Goal: Information Seeking & Learning: Learn about a topic

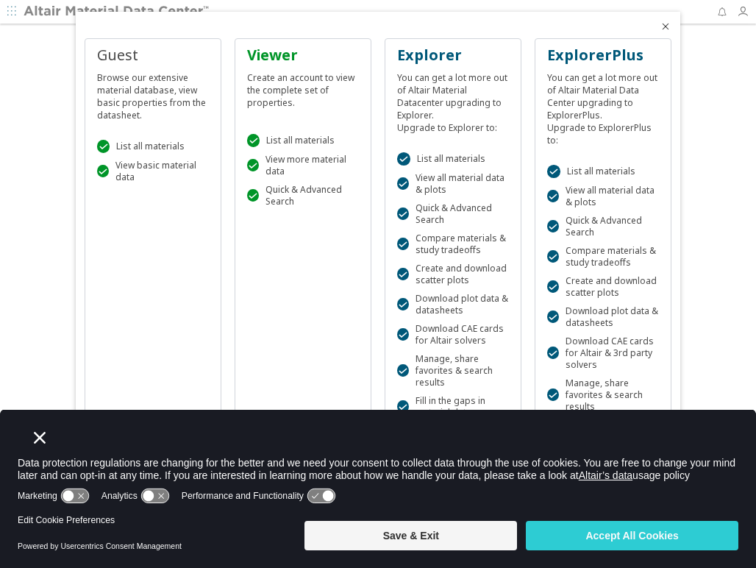
click at [49, 432] on button "Close" at bounding box center [39, 437] width 21 height 21
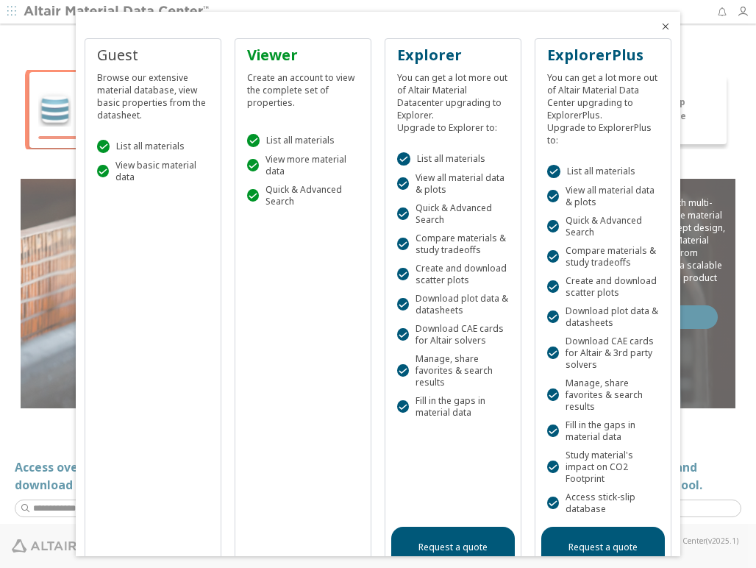
click at [660, 26] on icon "Close" at bounding box center [666, 27] width 12 height 12
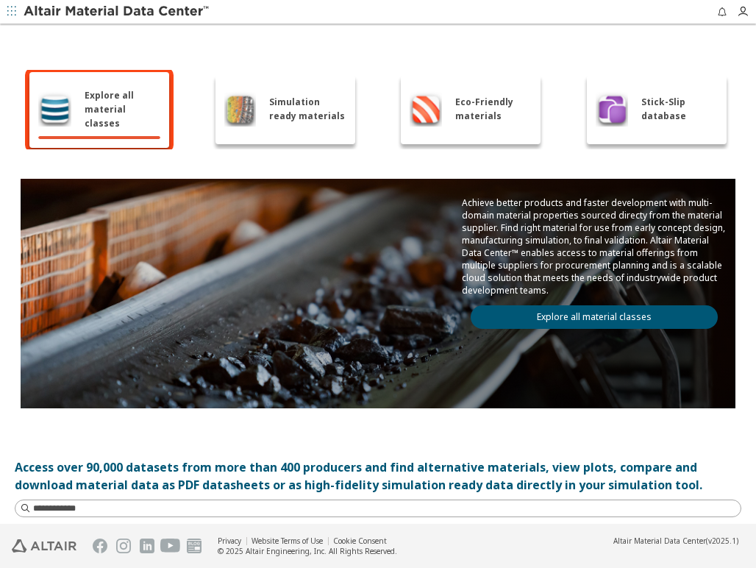
scroll to position [177, 0]
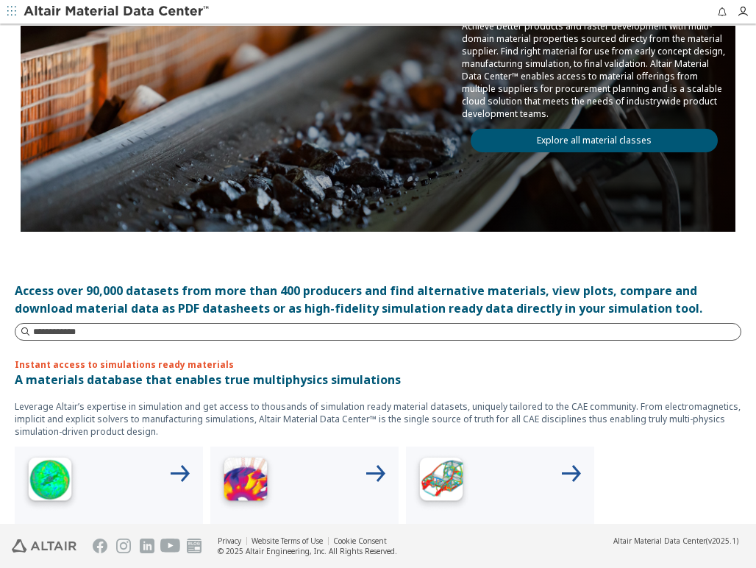
click at [170, 327] on input at bounding box center [387, 331] width 708 height 15
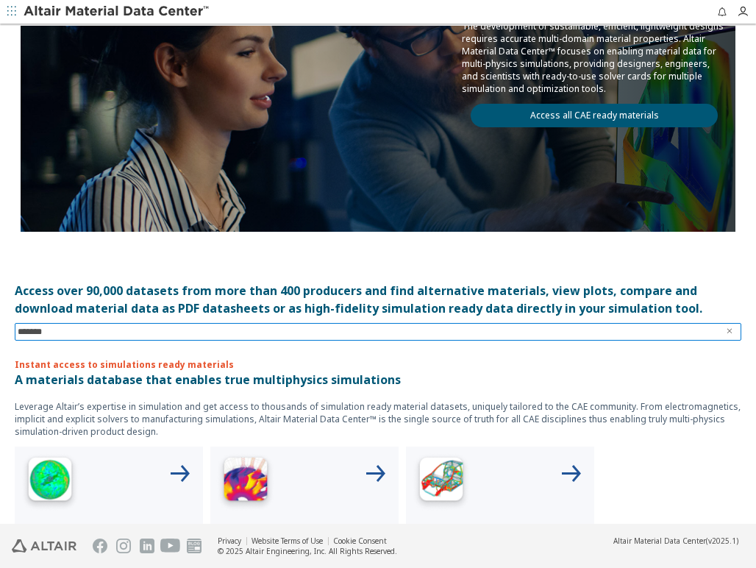
type input "********"
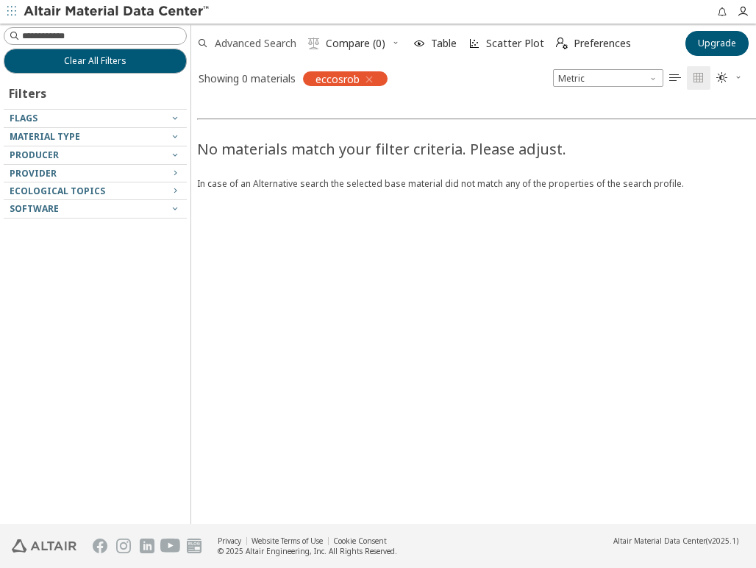
click at [278, 46] on span "Advanced Search" at bounding box center [256, 43] width 82 height 10
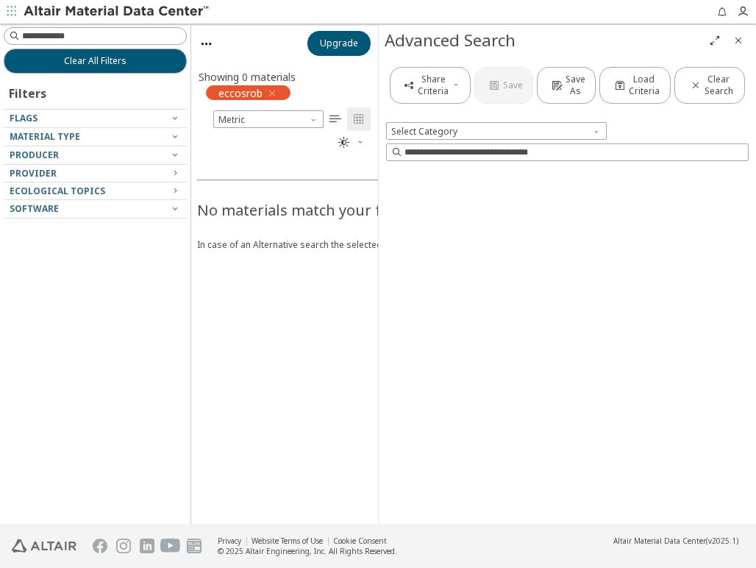
click at [15, 10] on icon "button" at bounding box center [11, 11] width 9 height 9
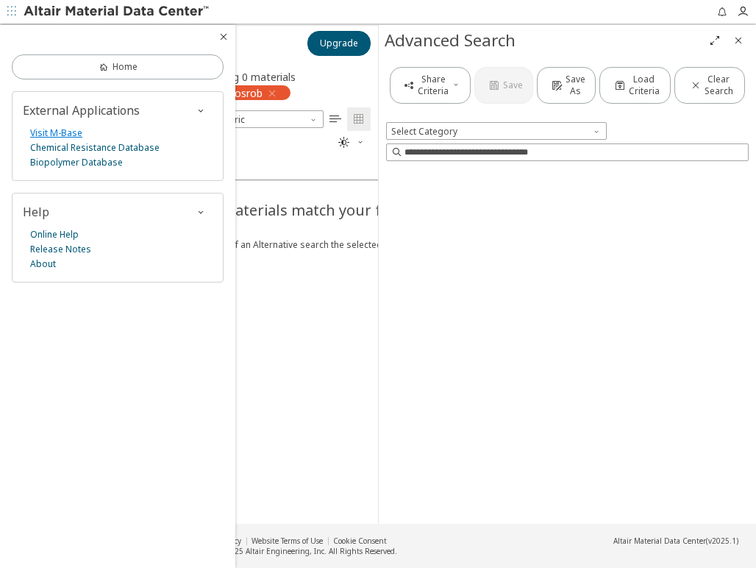
click at [71, 135] on link "Visit M-Base" at bounding box center [56, 133] width 52 height 15
click at [21, 2] on button "button" at bounding box center [12, 12] width 24 height 24
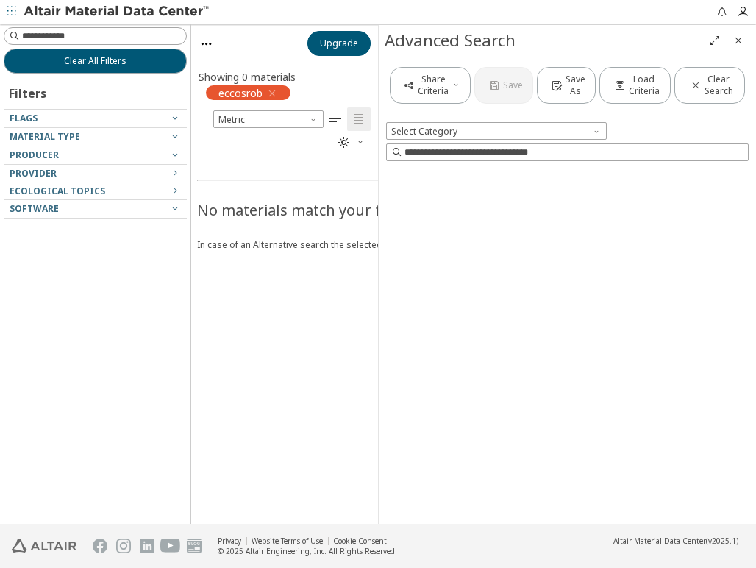
click at [89, 121] on div at bounding box center [92, 123] width 176 height 7
click at [133, 126] on div at bounding box center [92, 123] width 176 height 7
click at [32, 132] on span "Material Type" at bounding box center [45, 136] width 71 height 13
click at [174, 142] on icon "button" at bounding box center [175, 137] width 12 height 16
click at [178, 134] on icon "button" at bounding box center [175, 136] width 12 height 12
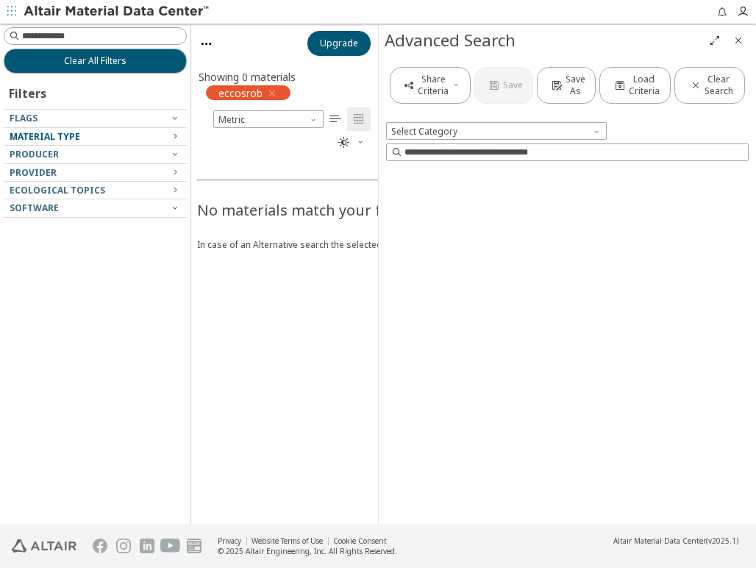
click at [178, 134] on icon "button" at bounding box center [175, 136] width 12 height 12
click at [21, 9] on button "button" at bounding box center [12, 12] width 24 height 24
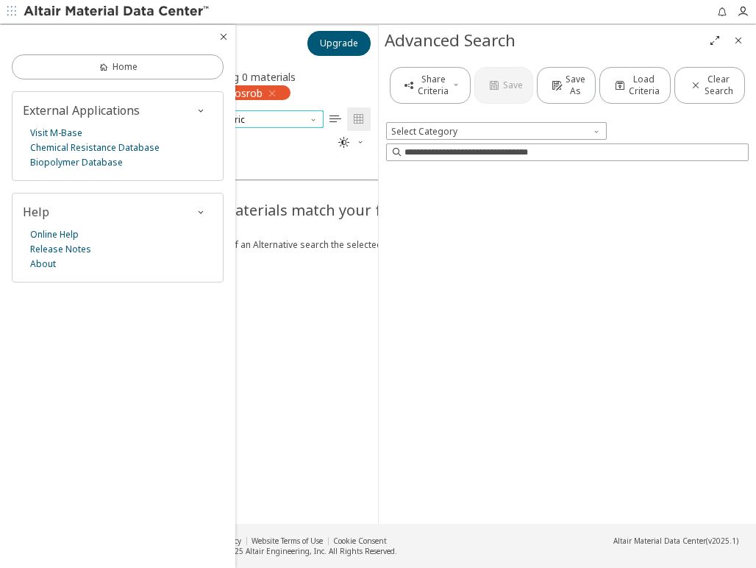
click at [283, 126] on span "Metric" at bounding box center [268, 119] width 110 height 18
click at [266, 93] on icon "button" at bounding box center [272, 94] width 12 height 12
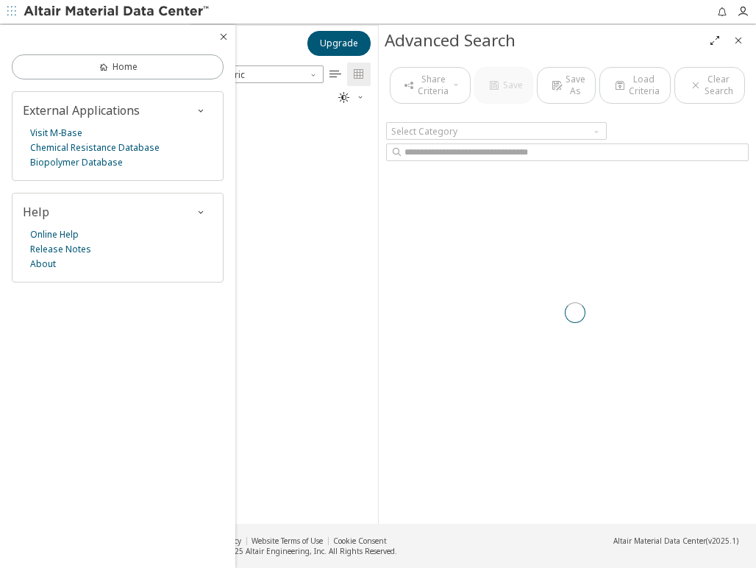
click at [296, 177] on div at bounding box center [284, 317] width 187 height 414
click at [226, 41] on icon "button" at bounding box center [224, 37] width 12 height 12
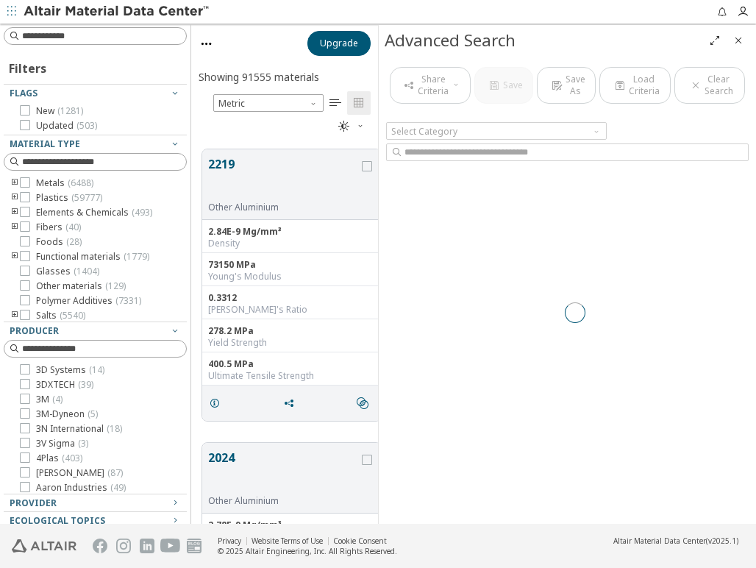
scroll to position [373, 174]
click at [246, 96] on span "Metric" at bounding box center [268, 103] width 110 height 18
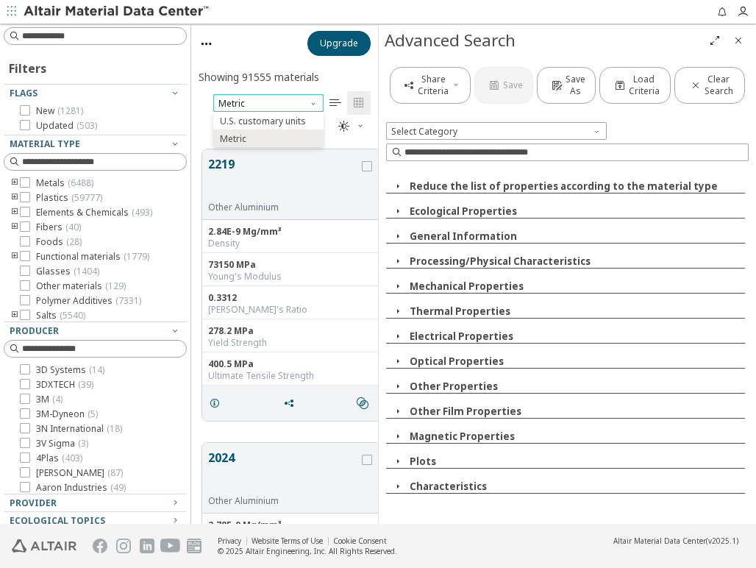
click at [255, 99] on span "Metric" at bounding box center [268, 103] width 110 height 18
click at [81, 41] on input at bounding box center [104, 36] width 164 height 15
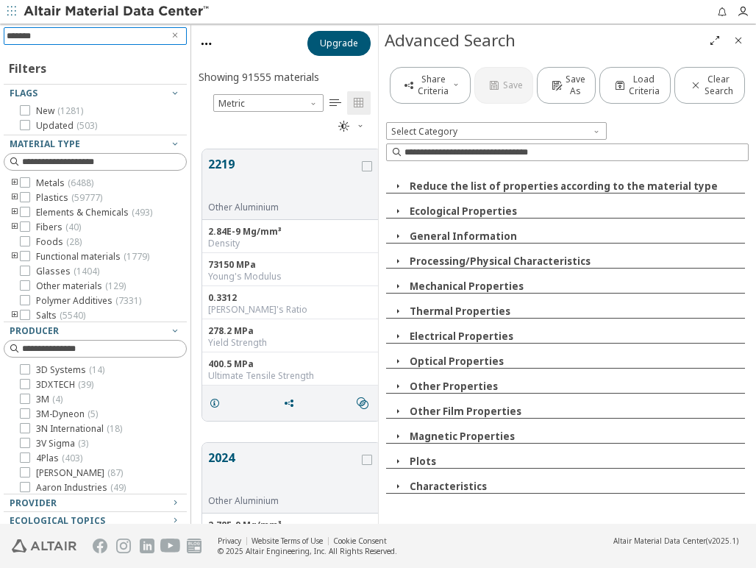
type input "********"
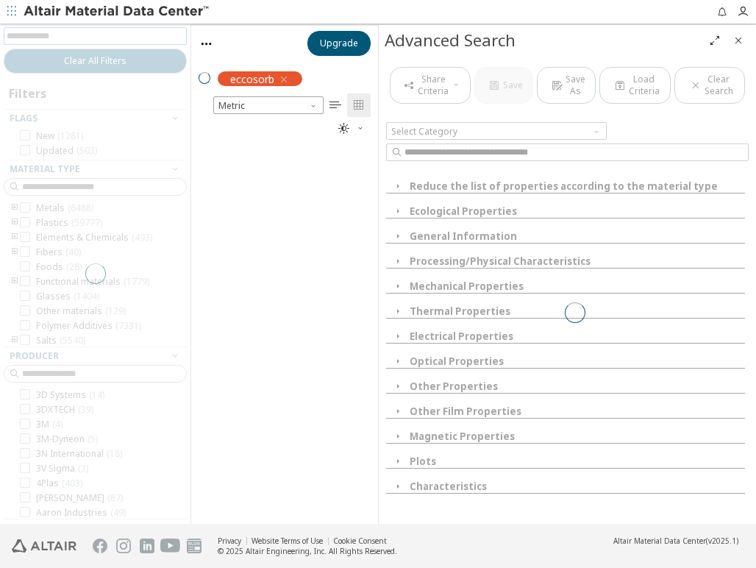
scroll to position [13, 13]
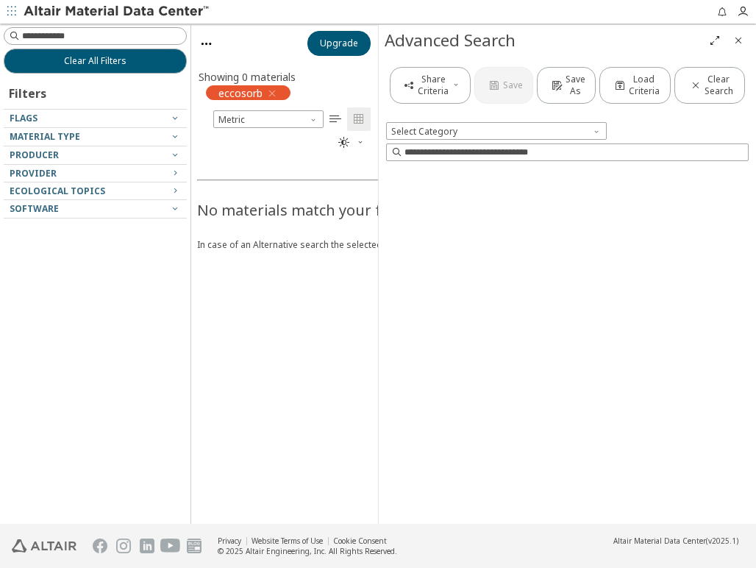
click at [267, 93] on icon "button" at bounding box center [272, 94] width 12 height 12
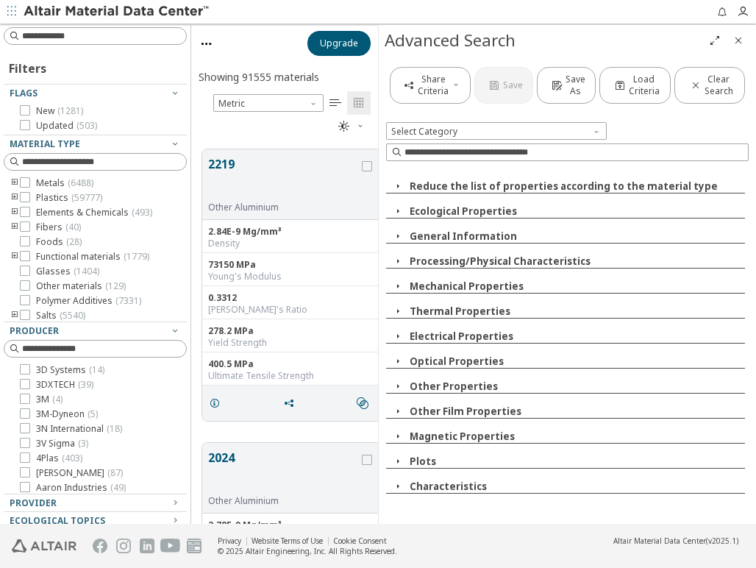
scroll to position [13, 13]
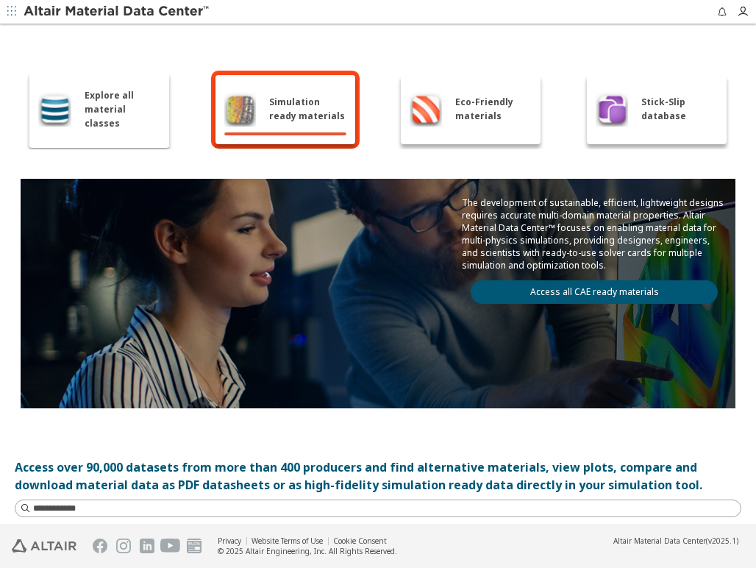
click at [599, 115] on img at bounding box center [612, 108] width 32 height 35
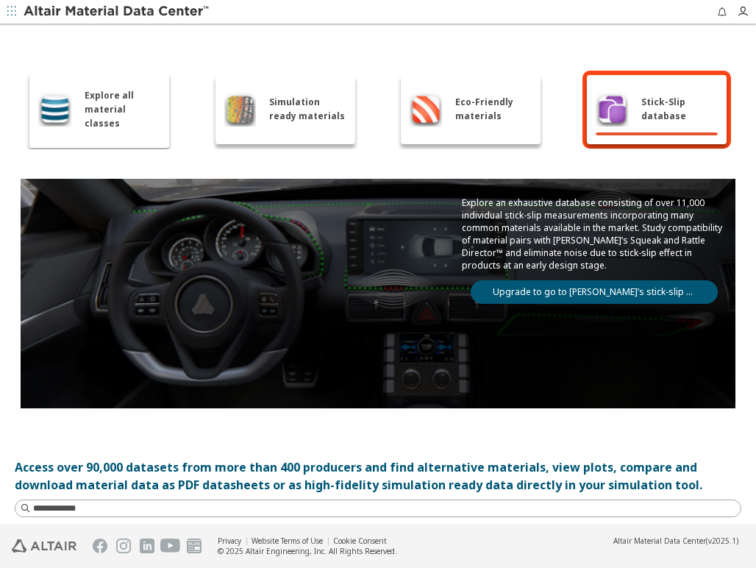
click at [90, 92] on div "Explore all material classes" at bounding box center [99, 109] width 122 height 42
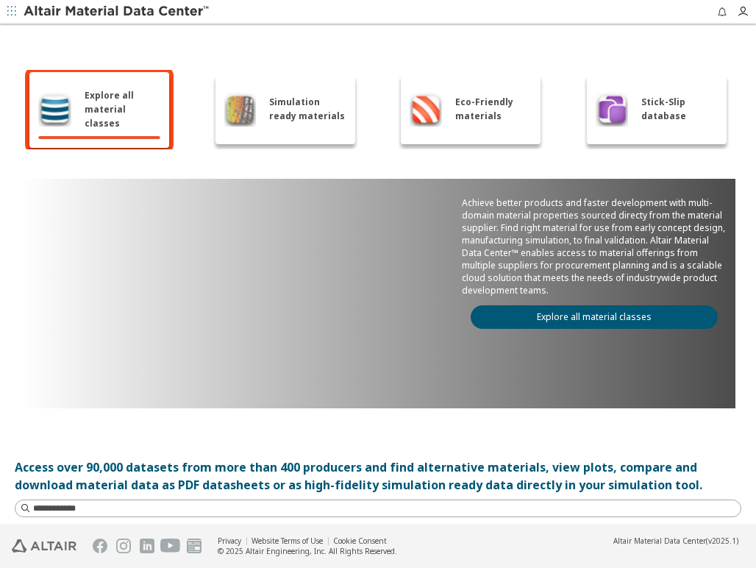
scroll to position [177, 0]
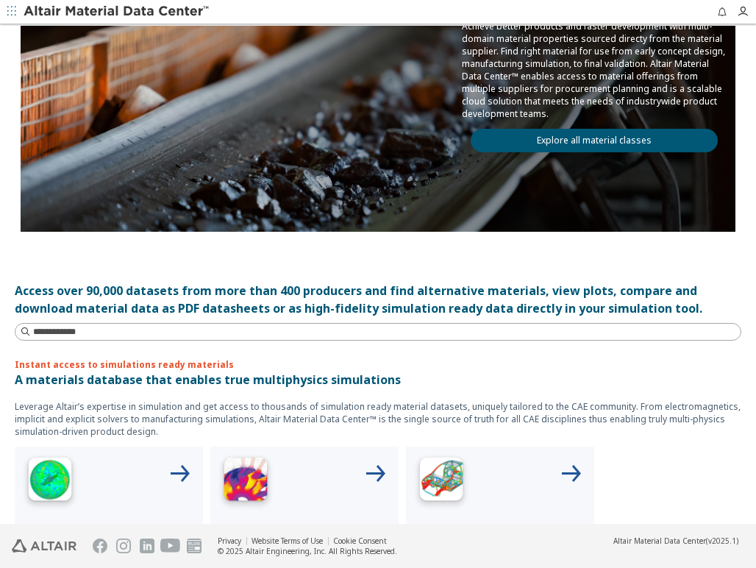
click at [195, 303] on div "Access over 90,000 datasets from more than 400 producers and find alternative m…" at bounding box center [378, 299] width 727 height 35
click at [136, 321] on div "Explore all material classes Simulation ready materials Eco-Friendly materials …" at bounding box center [378, 98] width 756 height 499
click at [135, 298] on div "Access over 90,000 datasets from more than 400 producers and find alternative m…" at bounding box center [378, 299] width 727 height 35
click at [123, 363] on p "Instant access to simulations ready materials" at bounding box center [378, 364] width 727 height 13
click at [35, 507] on img at bounding box center [50, 481] width 59 height 59
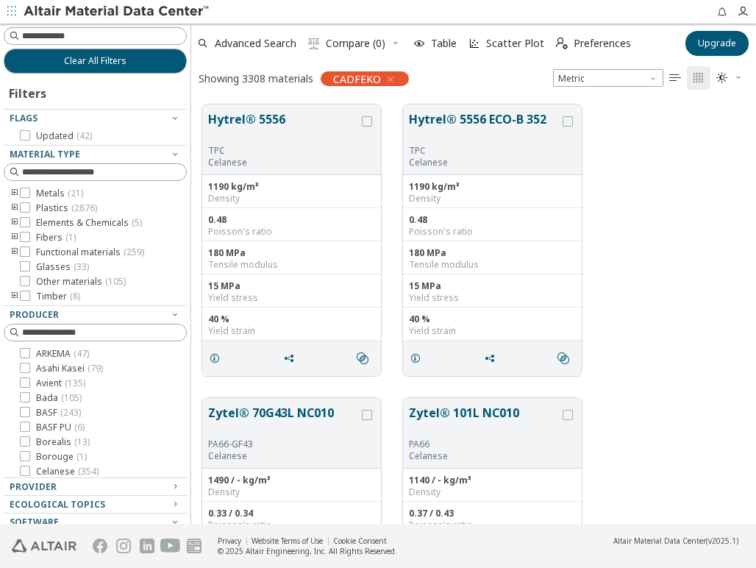
scroll to position [44, 0]
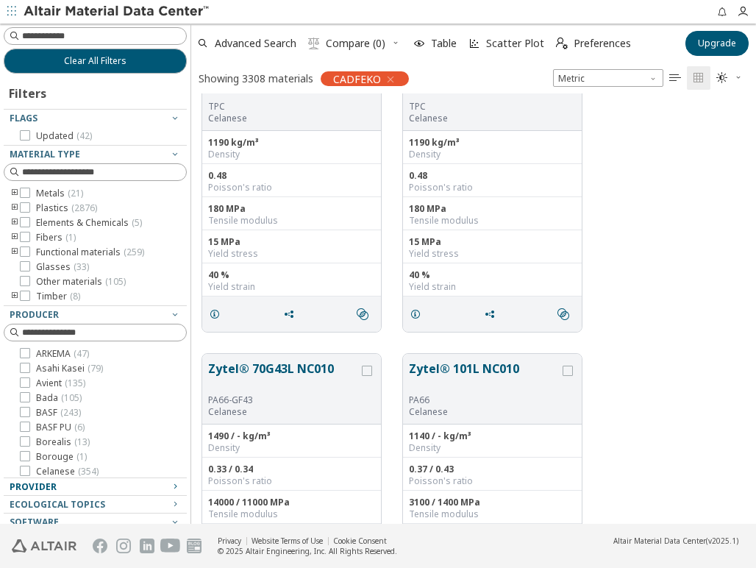
click at [60, 483] on div "Provider" at bounding box center [90, 487] width 160 height 12
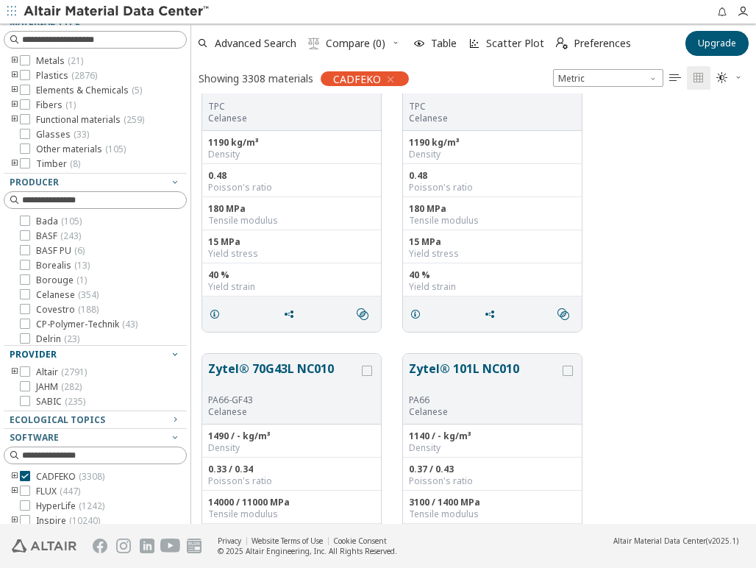
click at [152, 364] on div "Altair ( 2791 ) JAHM ( 282 ) SABIC ( 235 )" at bounding box center [95, 386] width 183 height 47
click at [169, 357] on icon "button" at bounding box center [175, 354] width 12 height 12
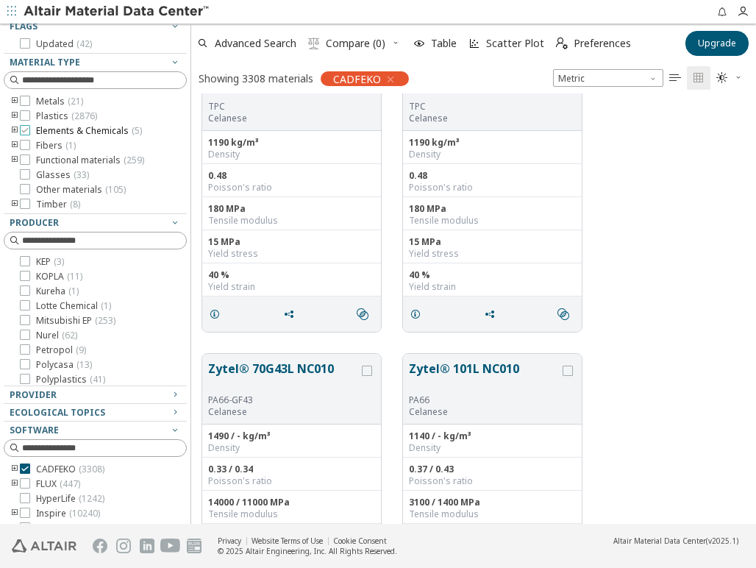
scroll to position [0, 0]
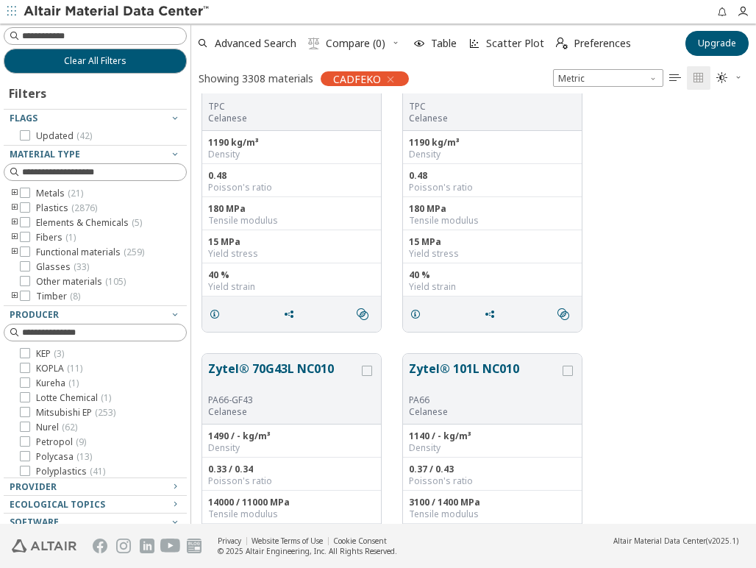
click at [14, 7] on icon "button" at bounding box center [11, 11] width 9 height 9
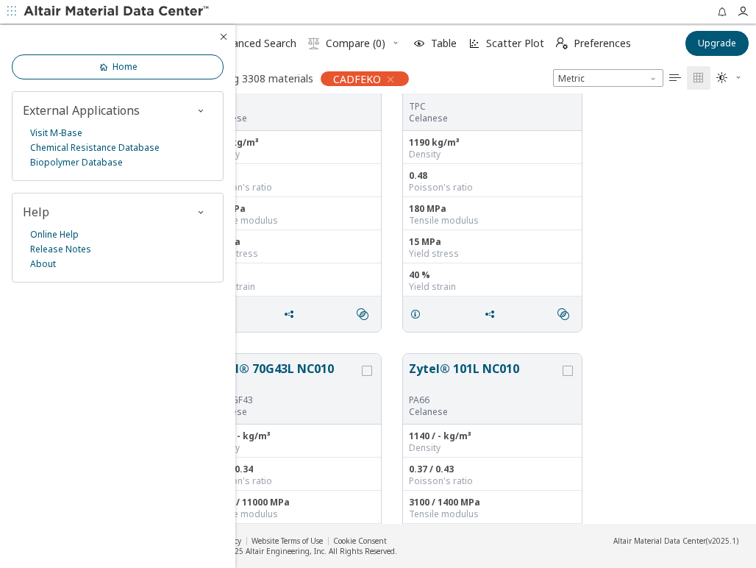
click at [110, 63] on span "Home" at bounding box center [118, 67] width 40 height 12
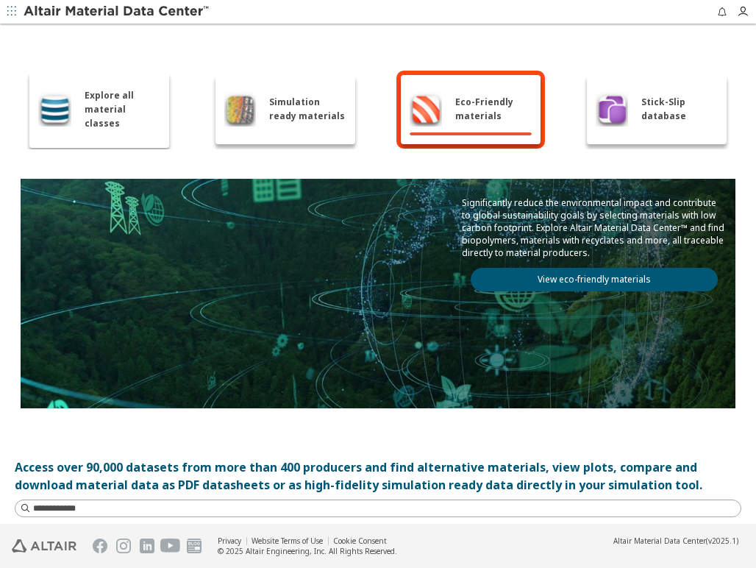
click at [116, 127] on div "Explore all material classes" at bounding box center [99, 110] width 140 height 76
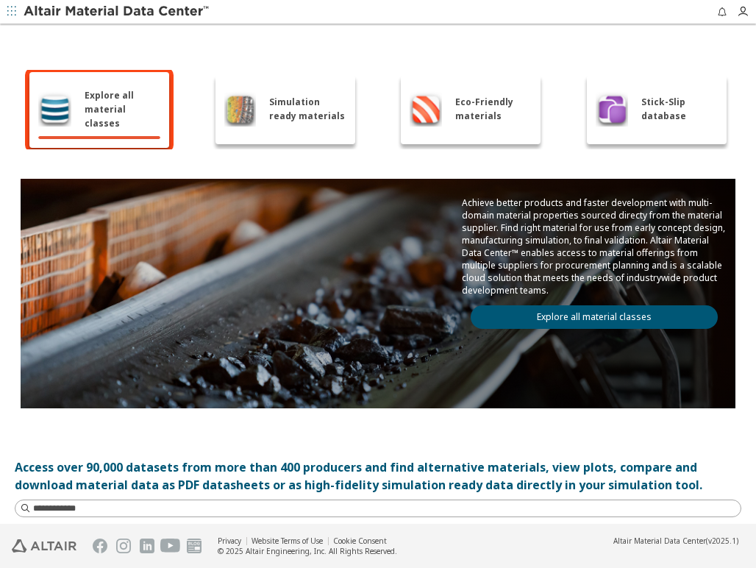
click at [630, 130] on div "Stick-Slip database" at bounding box center [657, 109] width 140 height 69
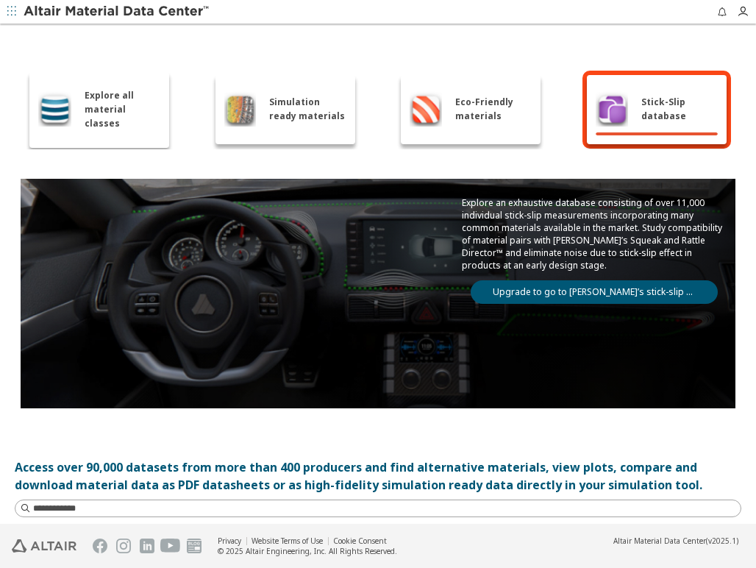
click at [478, 123] on div "Eco-Friendly materials" at bounding box center [471, 108] width 122 height 35
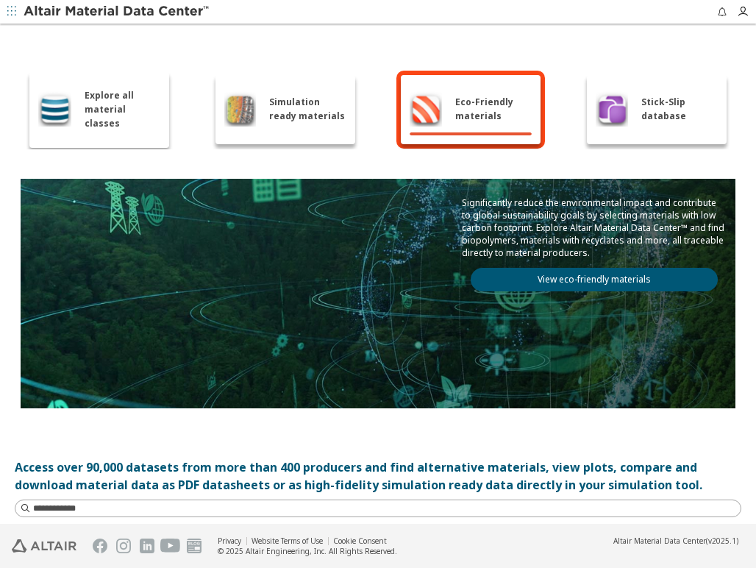
click at [296, 97] on span "Simulation ready materials" at bounding box center [307, 109] width 77 height 28
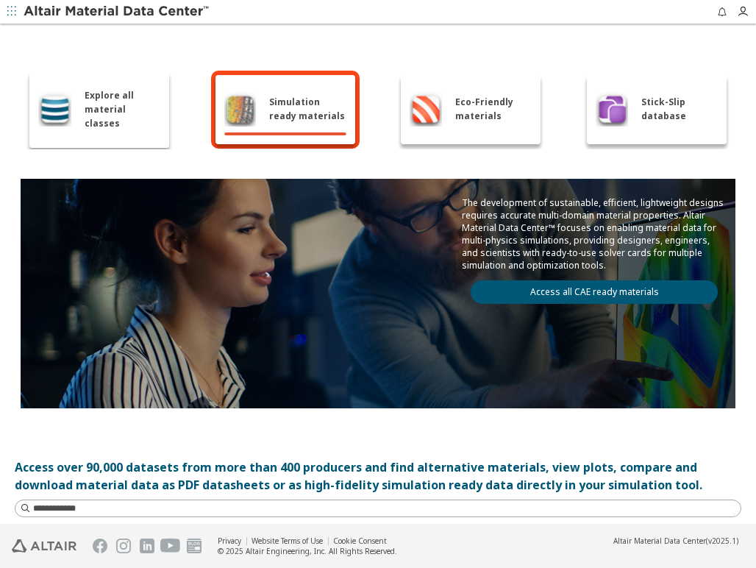
click at [80, 118] on div "Explore all material classes" at bounding box center [99, 109] width 122 height 42
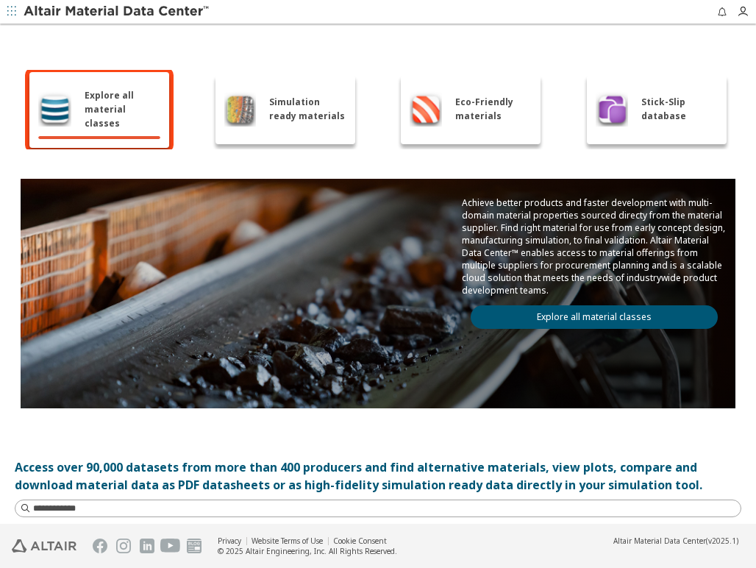
click at [307, 125] on div "Simulation ready materials" at bounding box center [285, 108] width 122 height 35
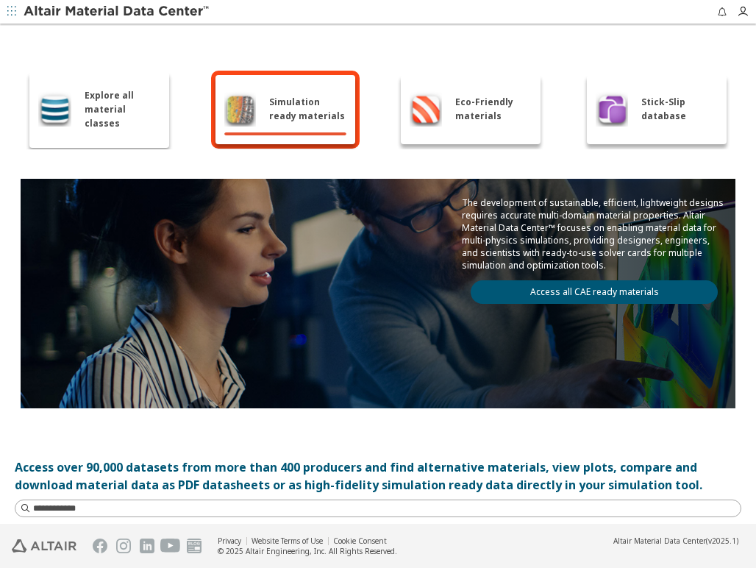
click at [191, 132] on div "Explore all material classes Simulation ready materials Eco-Friendly materials …" at bounding box center [378, 109] width 715 height 79
click at [174, 136] on div "Explore all material classes Simulation ready materials Eco-Friendly materials …" at bounding box center [378, 109] width 715 height 79
click at [157, 139] on div "Explore all material classes" at bounding box center [99, 110] width 140 height 76
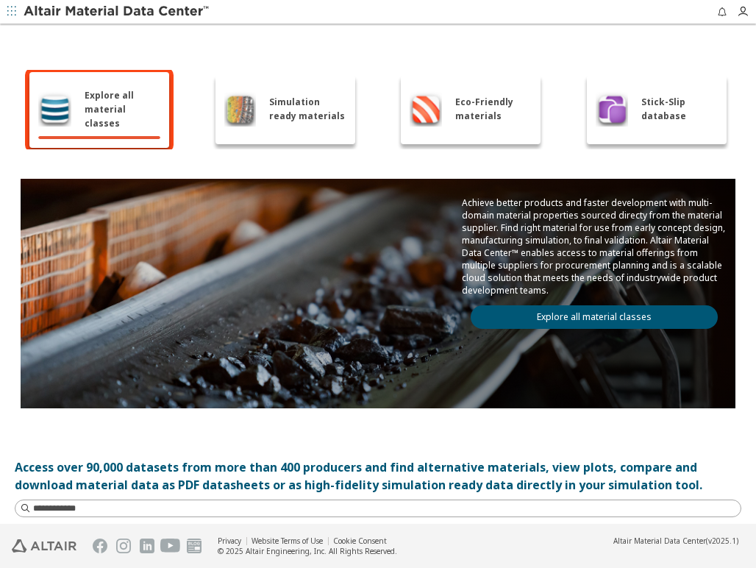
click at [497, 318] on link "Explore all material classes" at bounding box center [594, 317] width 247 height 24
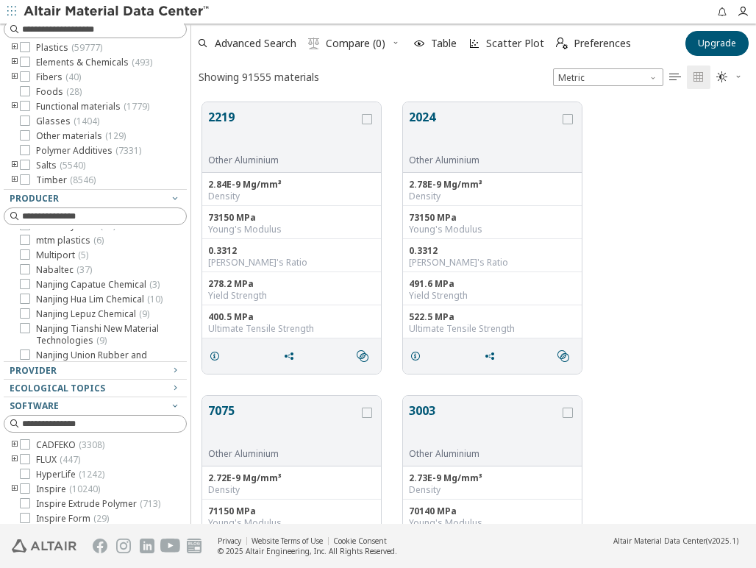
scroll to position [44, 0]
click at [169, 374] on icon "button" at bounding box center [175, 370] width 12 height 12
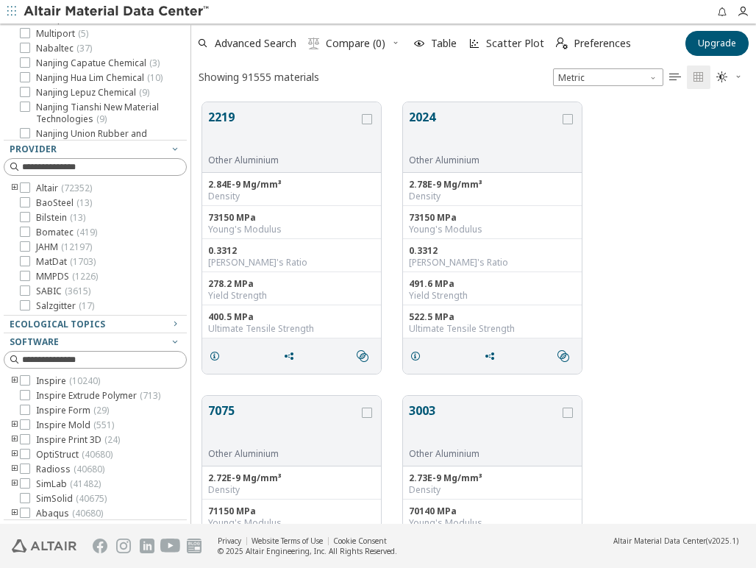
scroll to position [132, 0]
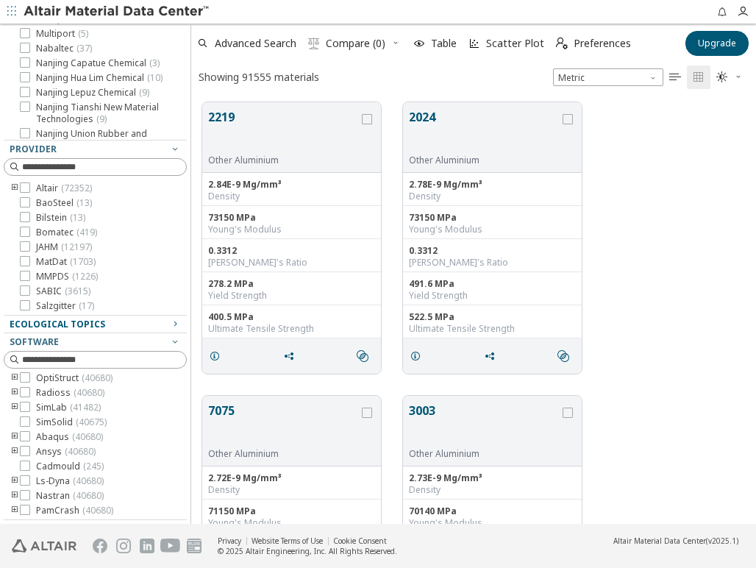
click at [156, 324] on div "Ecological Topics" at bounding box center [90, 325] width 160 height 12
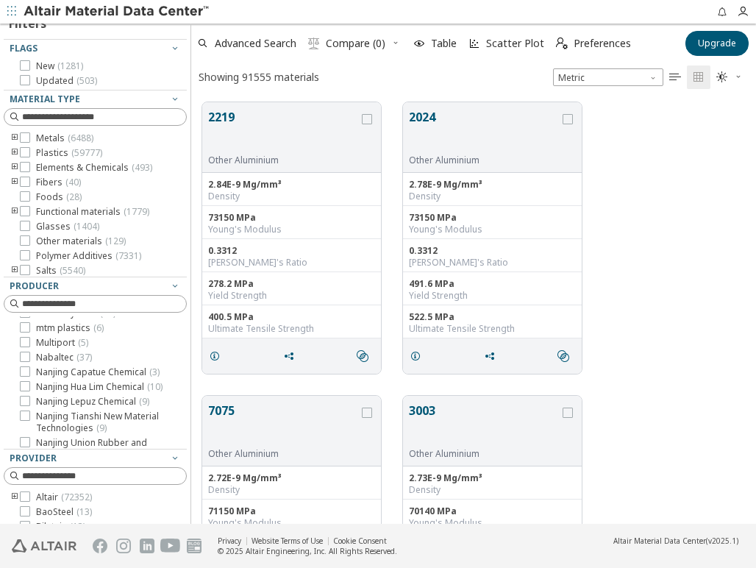
scroll to position [0, 0]
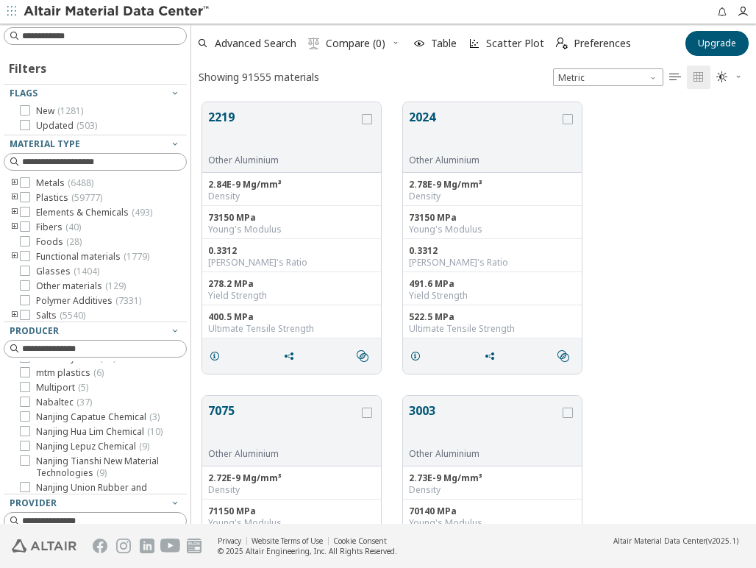
click at [15, 252] on icon "toogle group" at bounding box center [15, 257] width 10 height 12
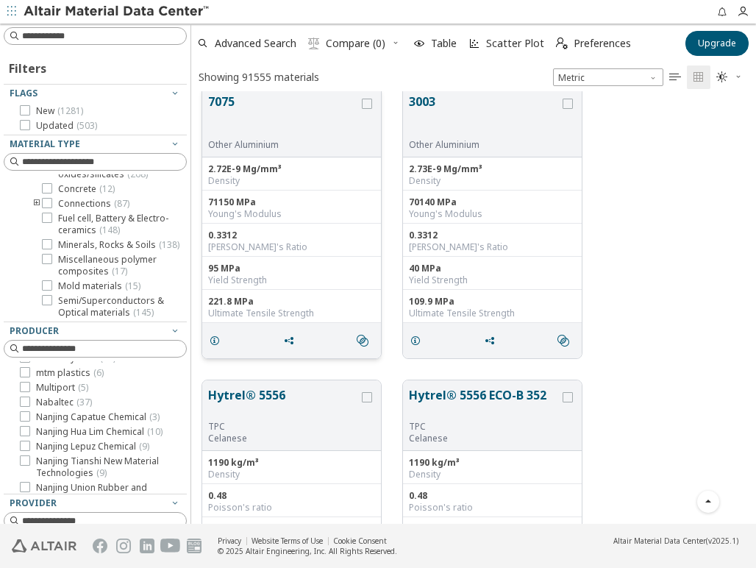
scroll to position [486, 0]
